Goal: Register for event/course

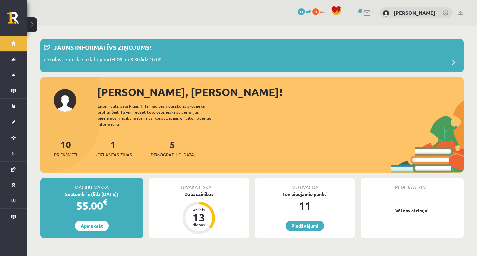
click at [107, 151] on span "Neizlasītās ziņas" at bounding box center [112, 154] width 37 height 7
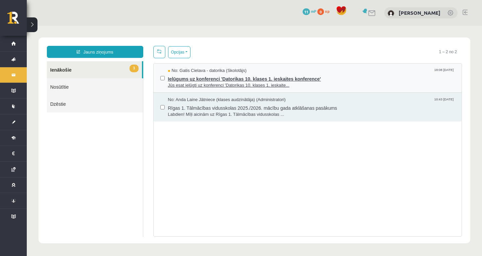
click at [346, 79] on span "Ielūgums uz konferenci 'Datorikas 10. klases 1. ieskaites konference'" at bounding box center [311, 78] width 287 height 8
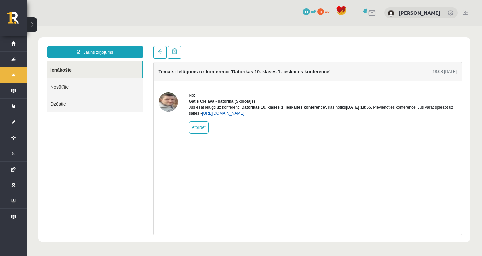
click at [244, 116] on link "https://eskola.r1tv.lv/conferences/4490/join" at bounding box center [223, 113] width 43 height 5
click at [166, 55] on link at bounding box center [159, 52] width 13 height 13
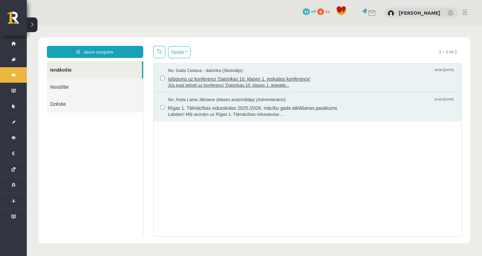
click at [188, 82] on span "Jūs esat ielūgti uz konferenci 'Datorikas 10. klases 1. ieskaite..." at bounding box center [311, 85] width 287 height 6
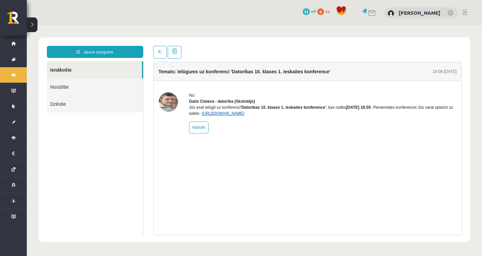
click at [244, 116] on link "https://eskola.r1tv.lv/conferences/4490/join" at bounding box center [223, 113] width 43 height 5
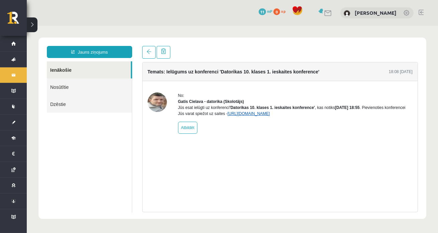
click at [263, 116] on link "https://eskola.r1tv.lv/conferences/4490/join" at bounding box center [249, 113] width 43 height 5
click at [257, 116] on link "https://eskola.r1tv.lv/conferences/4490/join" at bounding box center [249, 113] width 43 height 5
click at [272, 207] on div "Temats: Ielūgums uz konferenci 'Datorikas 10. klases 1. ieskaites konference' 1…" at bounding box center [280, 137] width 276 height 150
click at [261, 116] on link "https://eskola.r1tv.lv/conferences/4490/join" at bounding box center [249, 113] width 43 height 5
click at [255, 116] on link "https://eskola.r1tv.lv/conferences/4490/join" at bounding box center [249, 113] width 43 height 5
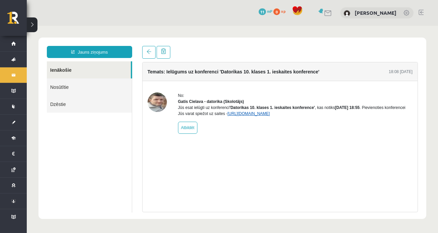
click at [270, 116] on link "https://eskola.r1tv.lv/conferences/4490/join" at bounding box center [249, 113] width 43 height 5
click at [253, 116] on link "https://eskola.r1tv.lv/conferences/4490/join" at bounding box center [249, 113] width 43 height 5
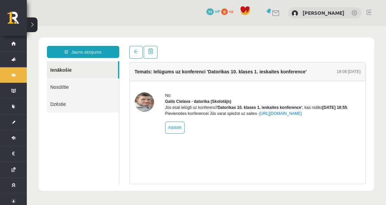
drag, startPoint x: 456, startPoint y: 26, endPoint x: 253, endPoint y: 45, distance: 203.8
click at [252, 44] on div "Jauns ziņojums Ienākošie Nosūtītie Dzēstie ********* ********* ******* Temats: …" at bounding box center [205, 113] width 335 height 153
click at [181, 133] on link "Atbildēt" at bounding box center [174, 128] width 19 height 12
type input "**********"
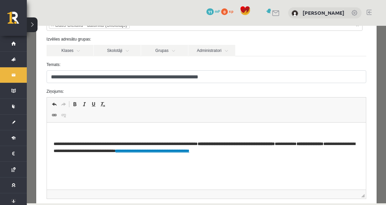
scroll to position [54, 0]
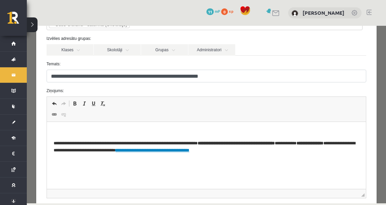
drag, startPoint x: 201, startPoint y: 229, endPoint x: 181, endPoint y: 133, distance: 98.0
click at [181, 133] on p "Editor, wiswyg-editor-47363749063560-1756914597-968" at bounding box center [205, 132] width 305 height 7
click at [106, 129] on p "**********" at bounding box center [204, 132] width 302 height 7
click at [106, 131] on p "**********" at bounding box center [204, 132] width 302 height 7
drag, startPoint x: 106, startPoint y: 131, endPoint x: 102, endPoint y: 130, distance: 3.7
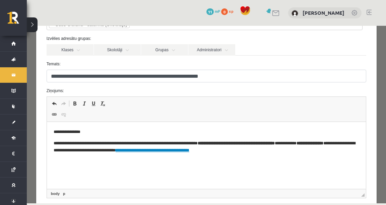
click at [102, 130] on p "**********" at bounding box center [204, 132] width 302 height 7
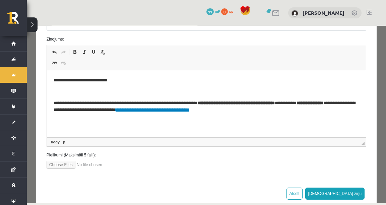
scroll to position [107, 0]
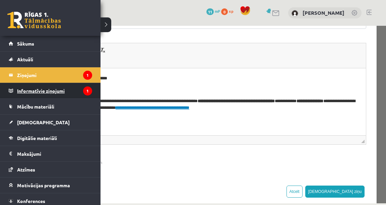
click at [39, 93] on legend "Informatīvie ziņojumi 1" at bounding box center [54, 90] width 75 height 15
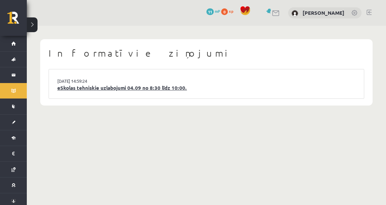
click at [90, 89] on link "eSkolas tehniskie uzlabojumi 04.09 no 8:30 līdz 10:00." at bounding box center [206, 88] width 298 height 8
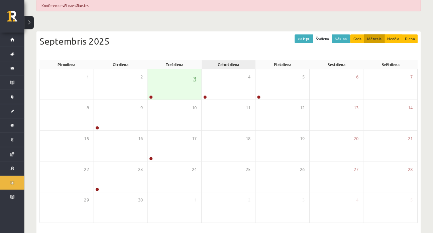
scroll to position [67, 0]
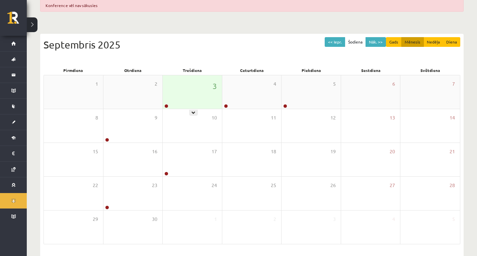
click at [192, 99] on div "3" at bounding box center [192, 91] width 59 height 33
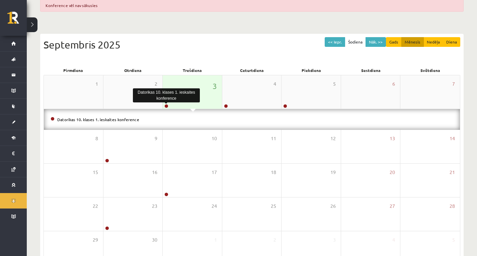
click at [165, 105] on link at bounding box center [166, 106] width 4 height 4
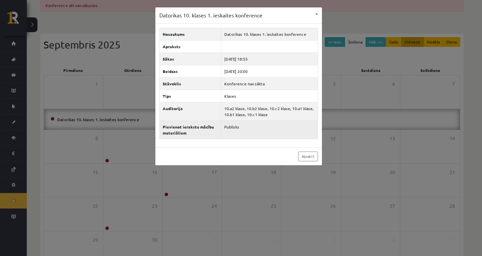
click at [296, 131] on td "Publisks" at bounding box center [269, 130] width 96 height 18
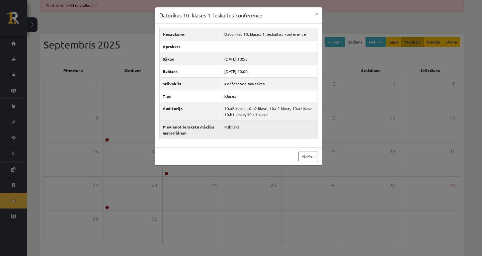
click at [278, 131] on td "Publisks" at bounding box center [269, 130] width 96 height 18
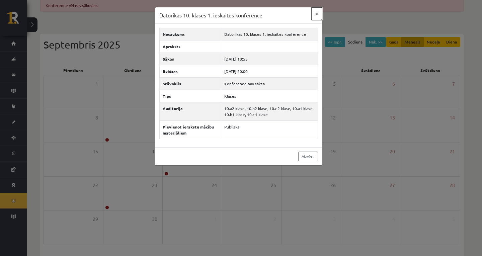
click at [316, 14] on button "×" at bounding box center [316, 13] width 11 height 13
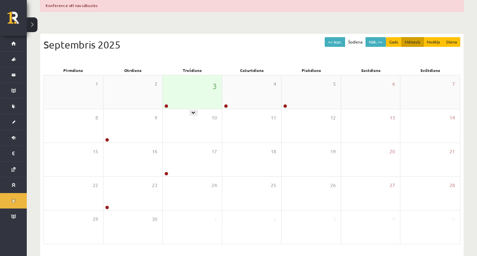
click at [202, 100] on div "3" at bounding box center [192, 91] width 59 height 33
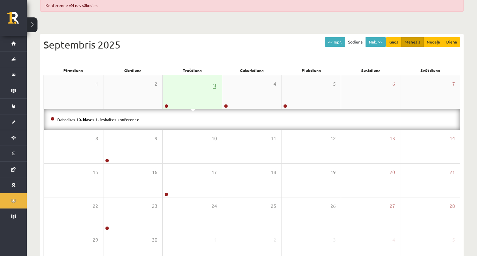
click at [167, 105] on link at bounding box center [166, 106] width 4 height 4
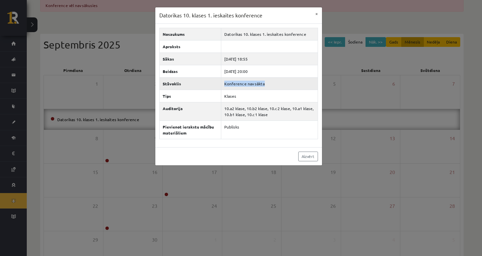
drag, startPoint x: 271, startPoint y: 83, endPoint x: 220, endPoint y: 83, distance: 51.5
click at [220, 83] on tr "Stāvoklis Konference nav sākta" at bounding box center [238, 83] width 158 height 12
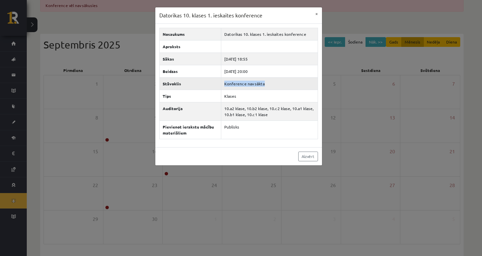
click at [275, 86] on td "Konference nav sākta" at bounding box center [269, 83] width 96 height 12
click at [308, 160] on link "Aizvērt" at bounding box center [308, 157] width 20 height 10
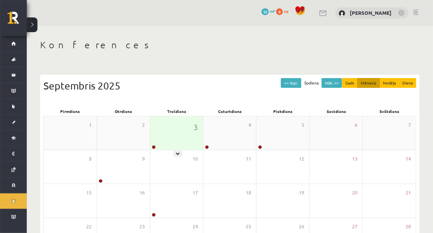
click at [181, 145] on div "3" at bounding box center [176, 132] width 53 height 33
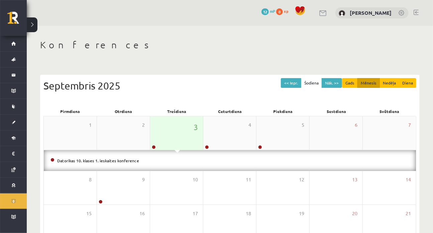
drag, startPoint x: 164, startPoint y: 148, endPoint x: 157, endPoint y: 142, distance: 9.4
click at [157, 142] on div "3" at bounding box center [176, 132] width 53 height 33
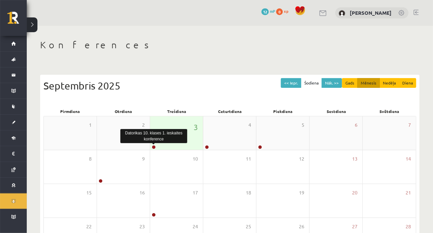
click at [152, 145] on link at bounding box center [154, 147] width 4 height 4
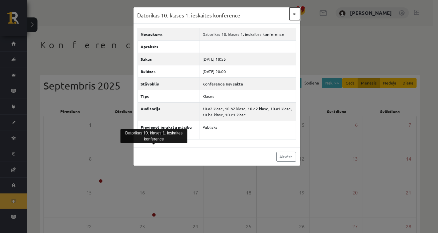
click at [296, 15] on button "×" at bounding box center [295, 13] width 11 height 13
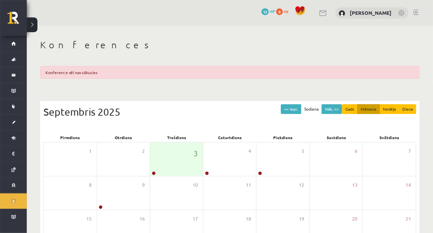
click at [118, 70] on div "Konference vēl nav sākusies" at bounding box center [230, 72] width 380 height 13
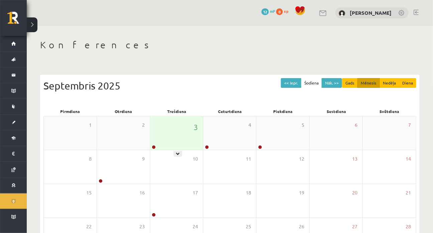
click at [158, 137] on div "3" at bounding box center [176, 132] width 53 height 33
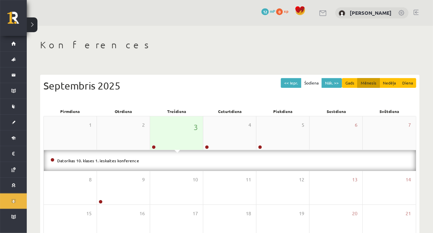
click at [150, 144] on div "3" at bounding box center [176, 132] width 53 height 33
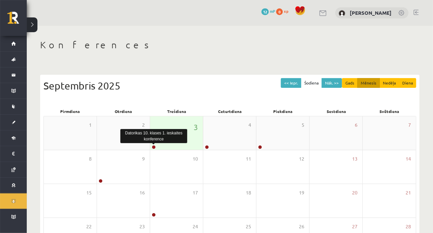
click at [153, 147] on link at bounding box center [154, 147] width 4 height 4
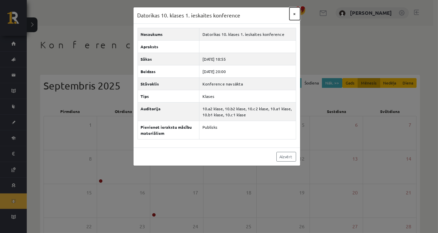
click at [293, 17] on button "×" at bounding box center [295, 13] width 11 height 13
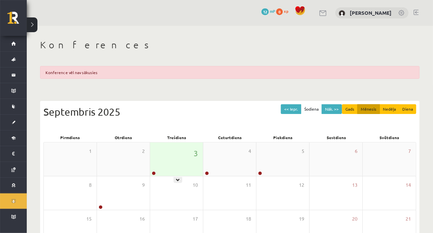
click at [156, 173] on div at bounding box center [153, 173] width 6 height 5
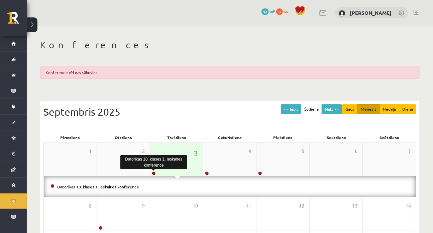
click at [153, 173] on link at bounding box center [154, 173] width 4 height 4
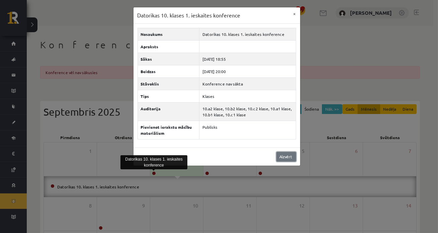
click at [286, 157] on link "Aizvērt" at bounding box center [286, 157] width 20 height 10
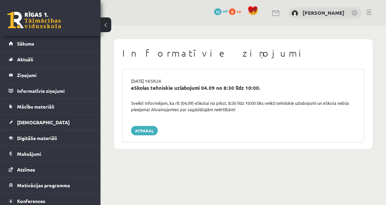
click at [108, 26] on button at bounding box center [105, 24] width 11 height 15
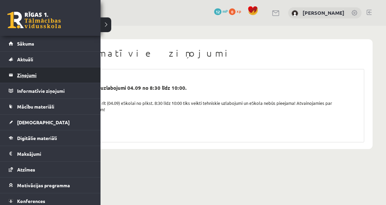
click at [15, 78] on link "Ziņojumi 0" at bounding box center [50, 74] width 83 height 15
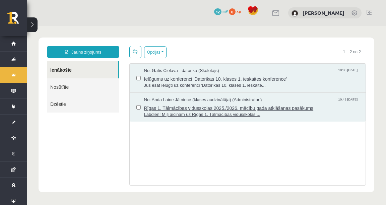
click at [201, 112] on span "Labdien! Mīļi aicinām uz Rīgas 1. Tālmācības vidusskolas ..." at bounding box center [251, 114] width 215 height 6
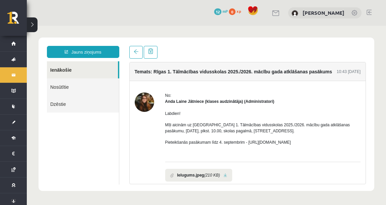
drag, startPoint x: 129, startPoint y: 46, endPoint x: 133, endPoint y: 47, distance: 4.2
click at [129, 46] on div "Jauns ziņojums Ienākošie Nosūtītie Dzēstie ********* ********* ******* Temats: …" at bounding box center [205, 113] width 335 height 153
click at [134, 49] on link at bounding box center [135, 52] width 13 height 13
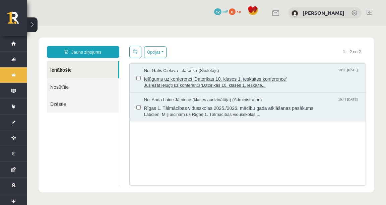
click at [157, 75] on span "Ielūgums uz konferenci 'Datorikas 10. klases 1. ieskaites konference'" at bounding box center [251, 78] width 215 height 8
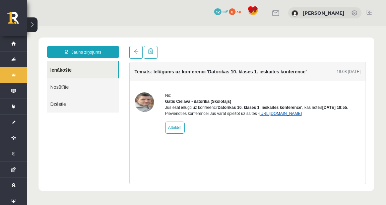
click at [296, 116] on link "[URL][DOMAIN_NAME]" at bounding box center [280, 113] width 43 height 5
